Goal: Information Seeking & Learning: Learn about a topic

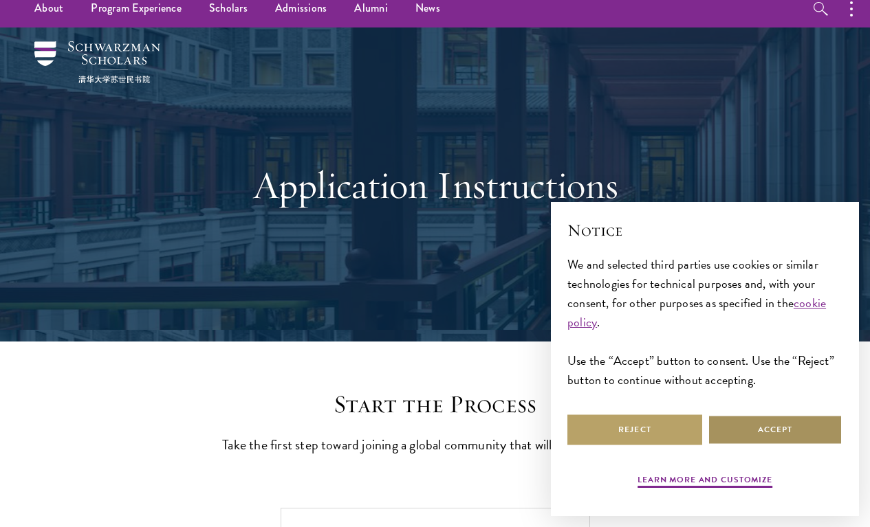
click at [748, 431] on button "Accept" at bounding box center [774, 430] width 135 height 31
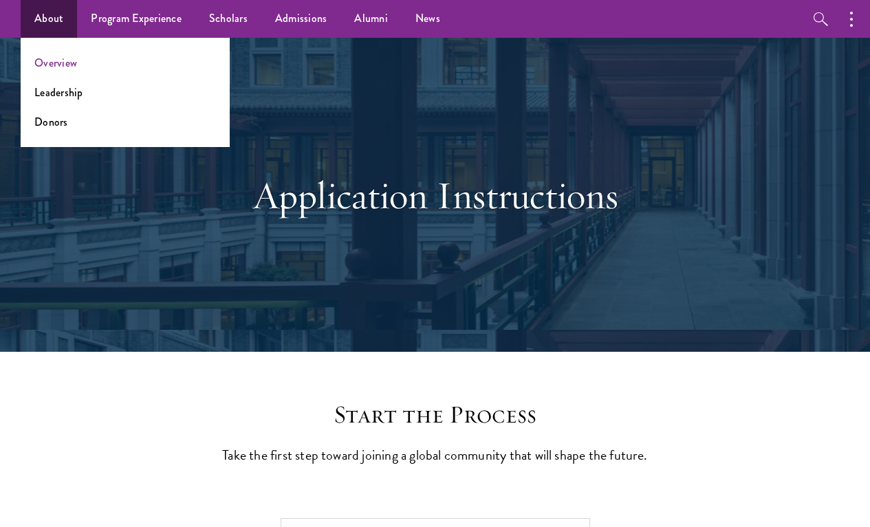
click at [48, 63] on link "Overview" at bounding box center [55, 63] width 43 height 16
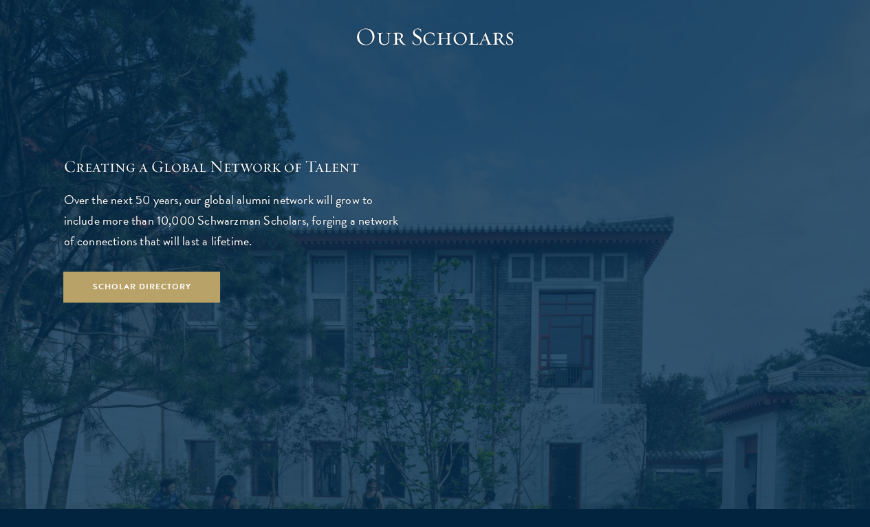
scroll to position [2266, 0]
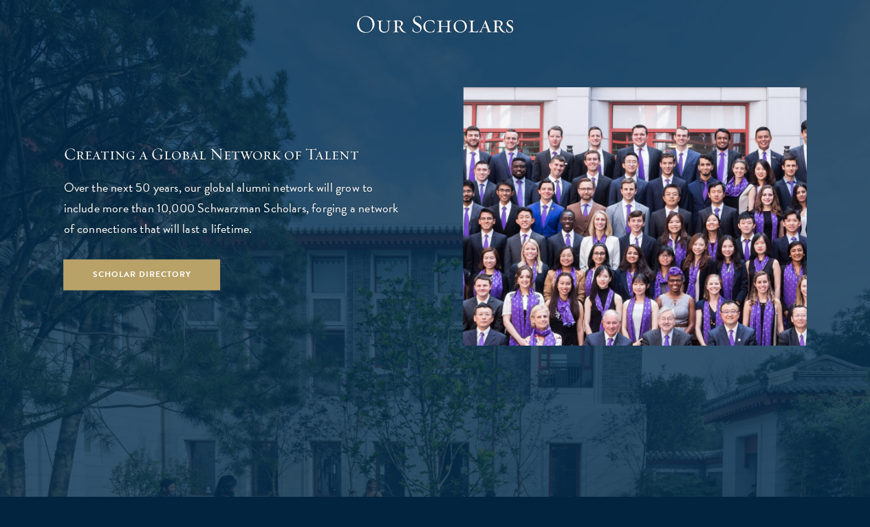
click at [634, 221] on img at bounding box center [635, 216] width 344 height 259
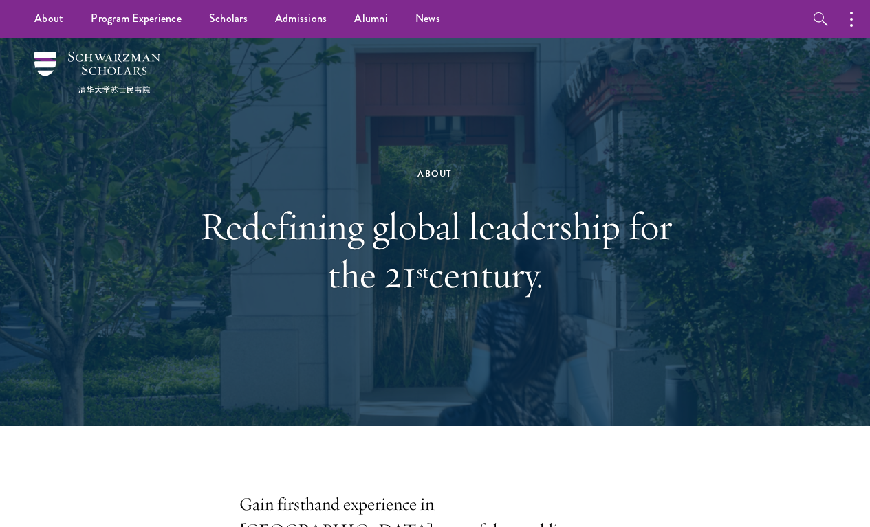
scroll to position [0, 0]
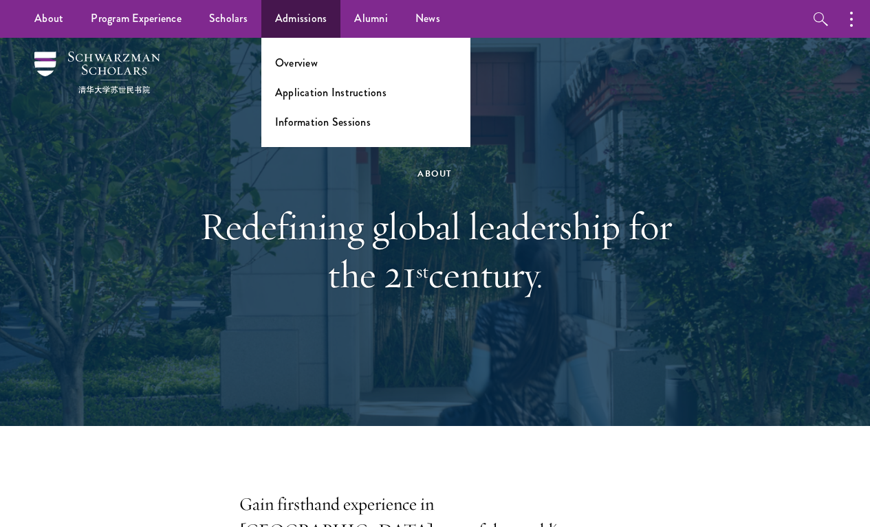
click at [307, 71] on ul "Overview Application Instructions Information Sessions" at bounding box center [365, 92] width 209 height 109
click at [287, 67] on link "Overview" at bounding box center [296, 63] width 43 height 16
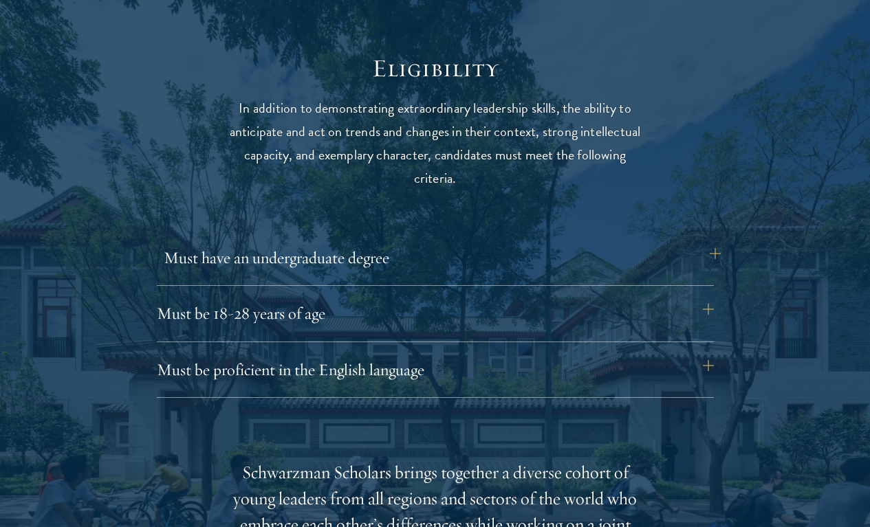
scroll to position [1734, 0]
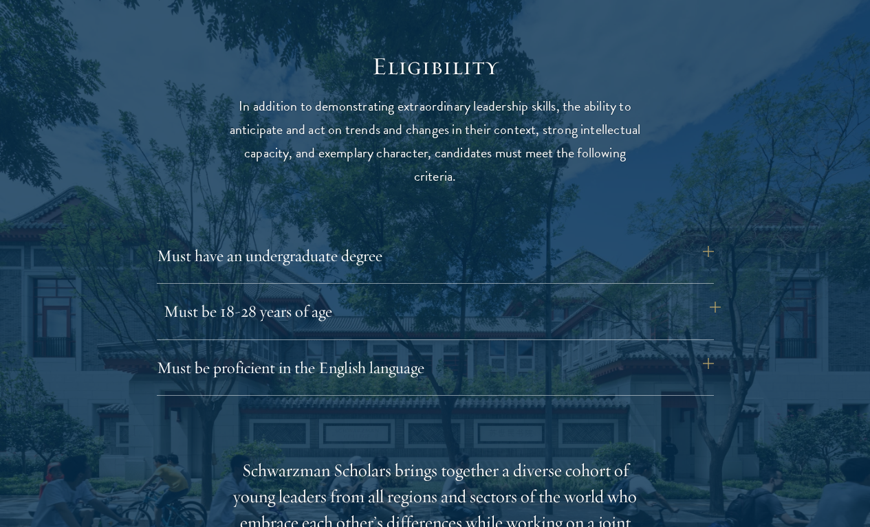
click at [276, 298] on button "Must be 18-28 years of age" at bounding box center [442, 311] width 557 height 33
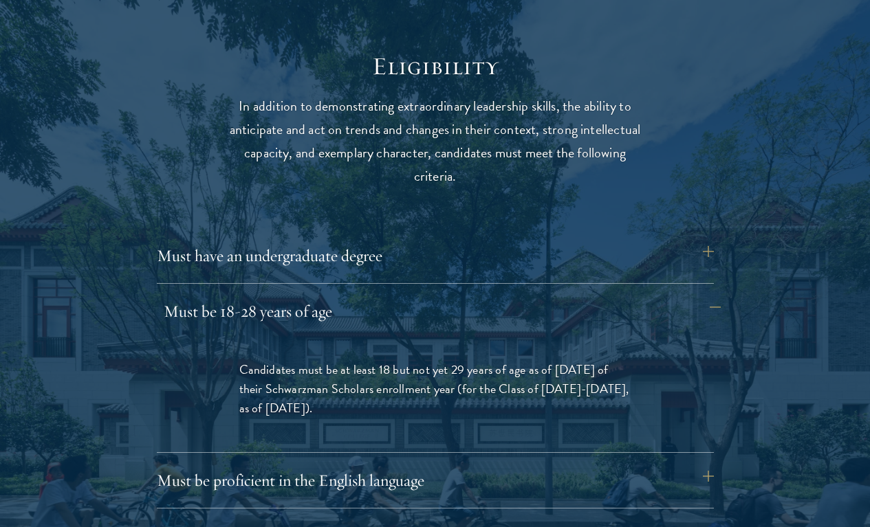
click at [276, 298] on button "Must be 18-28 years of age" at bounding box center [442, 311] width 557 height 33
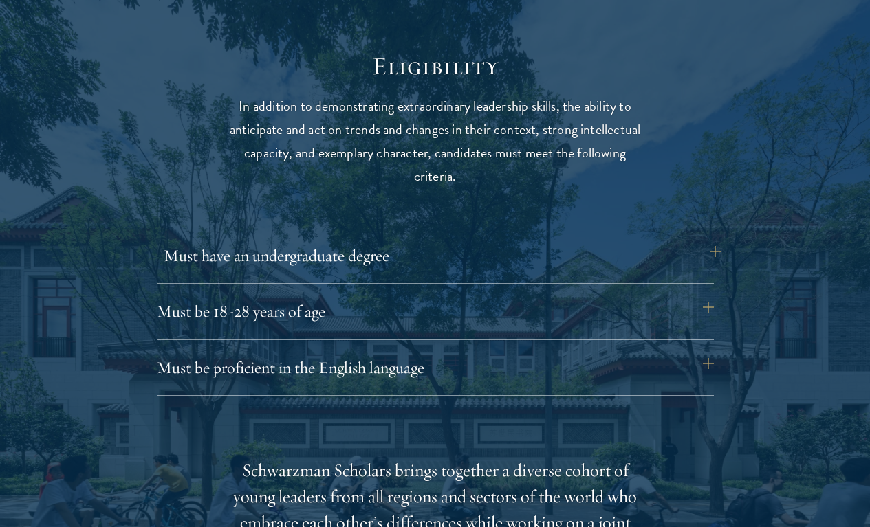
click at [279, 267] on button "Must have an undergraduate degree" at bounding box center [442, 255] width 557 height 33
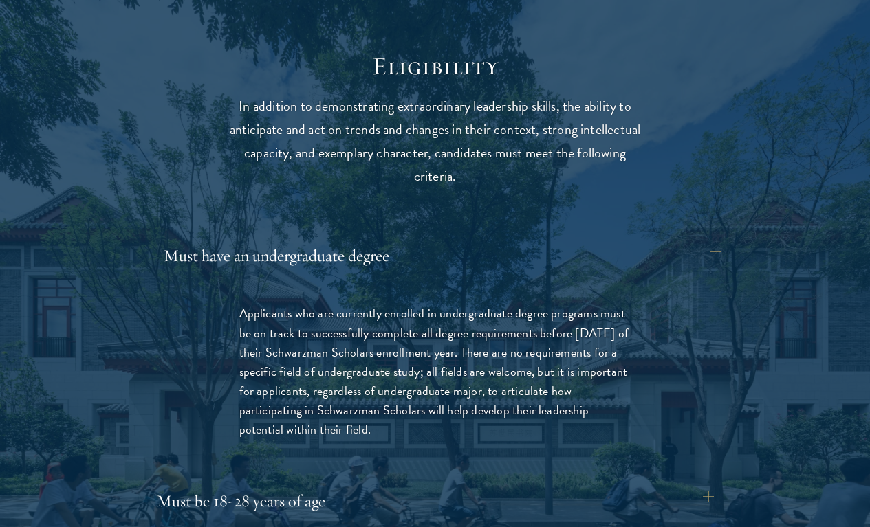
click at [279, 267] on button "Must have an undergraduate degree" at bounding box center [442, 255] width 557 height 33
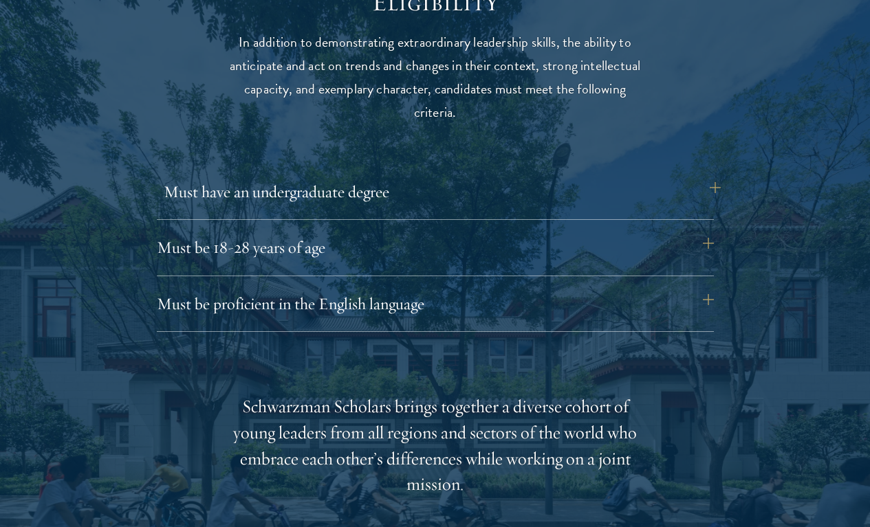
scroll to position [1801, 0]
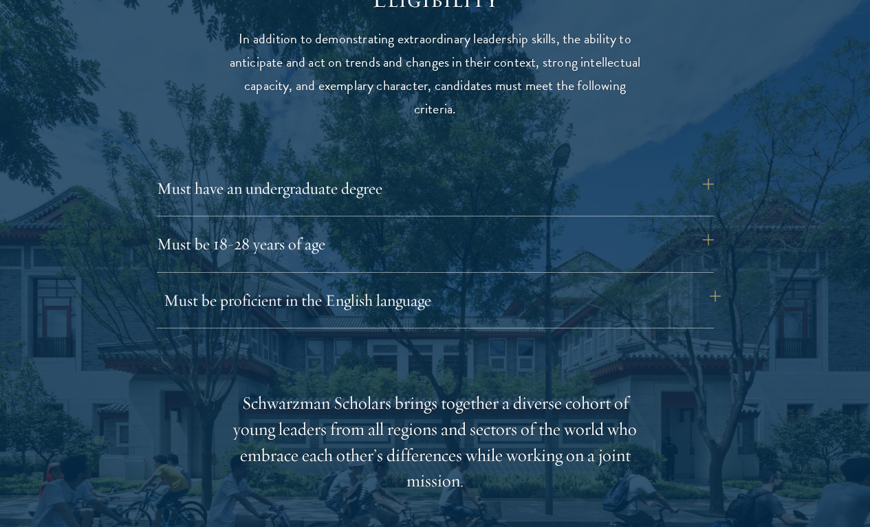
click at [282, 285] on button "Must be proficient in the English language" at bounding box center [442, 300] width 557 height 33
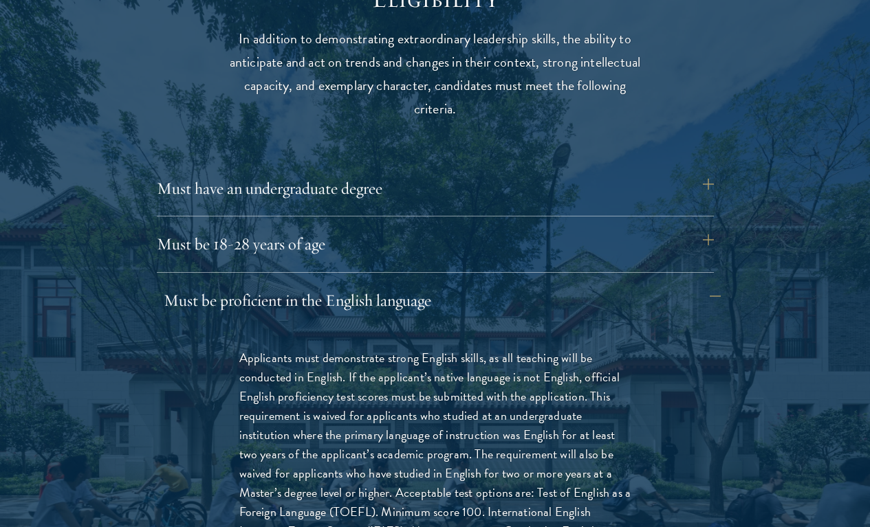
click at [282, 285] on button "Must be proficient in the English language" at bounding box center [442, 300] width 557 height 33
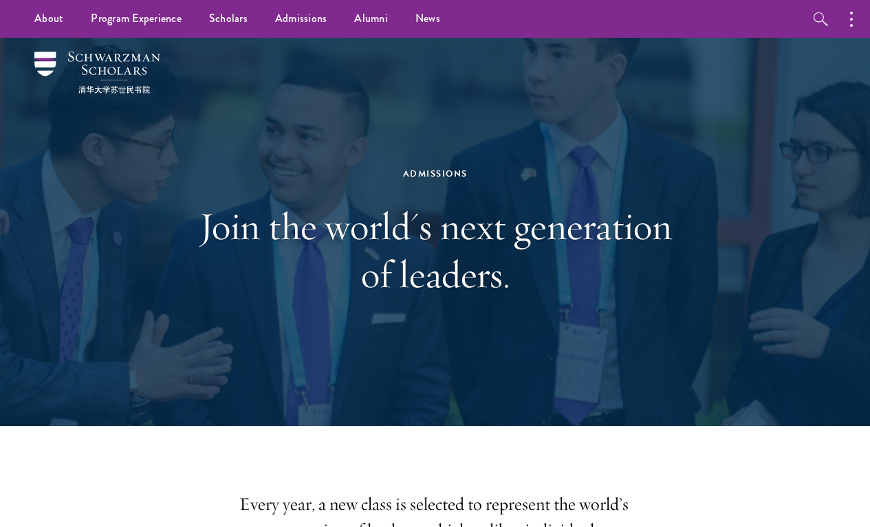
scroll to position [0, 0]
